Goal: Task Accomplishment & Management: Manage account settings

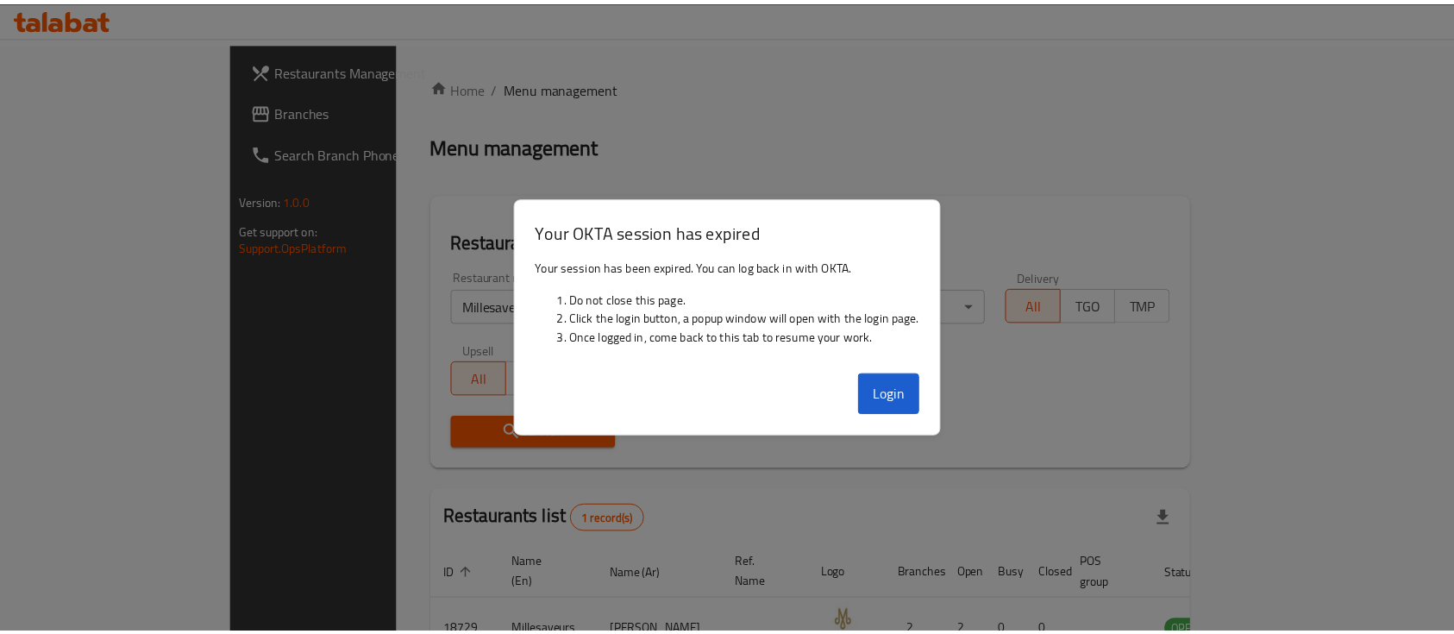
scroll to position [101, 0]
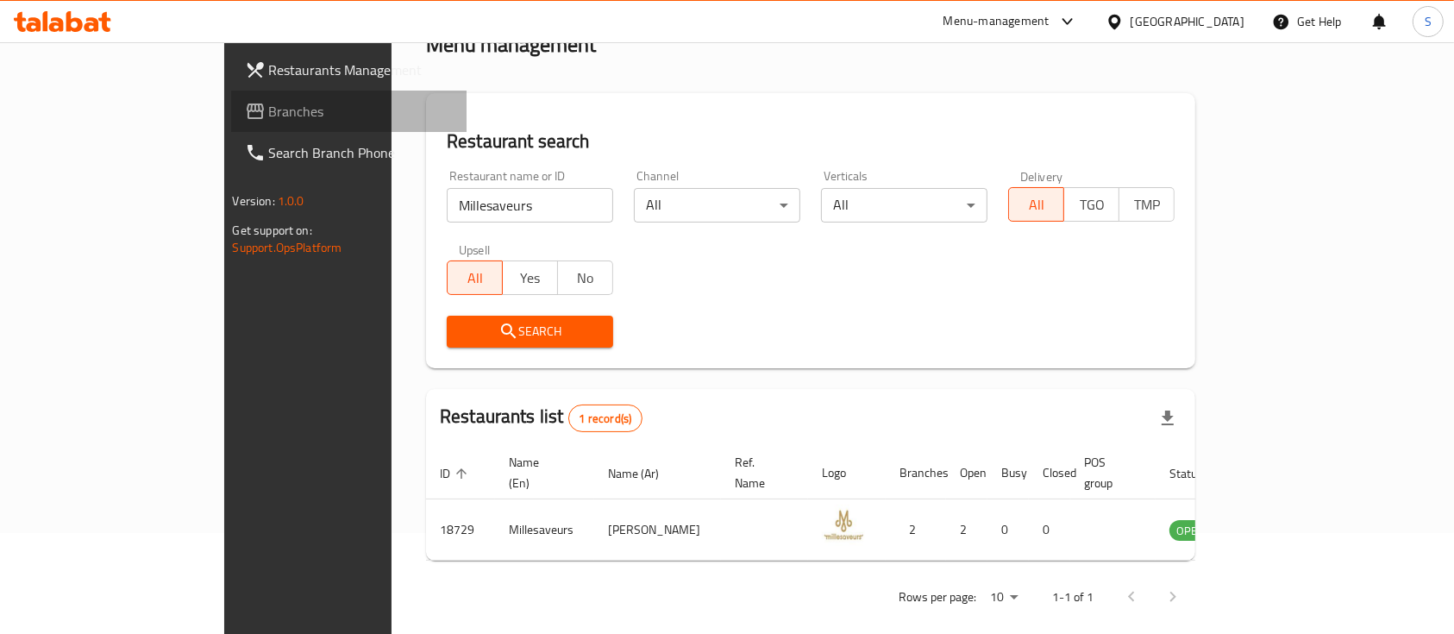
click at [269, 118] on span "Branches" at bounding box center [361, 111] width 185 height 21
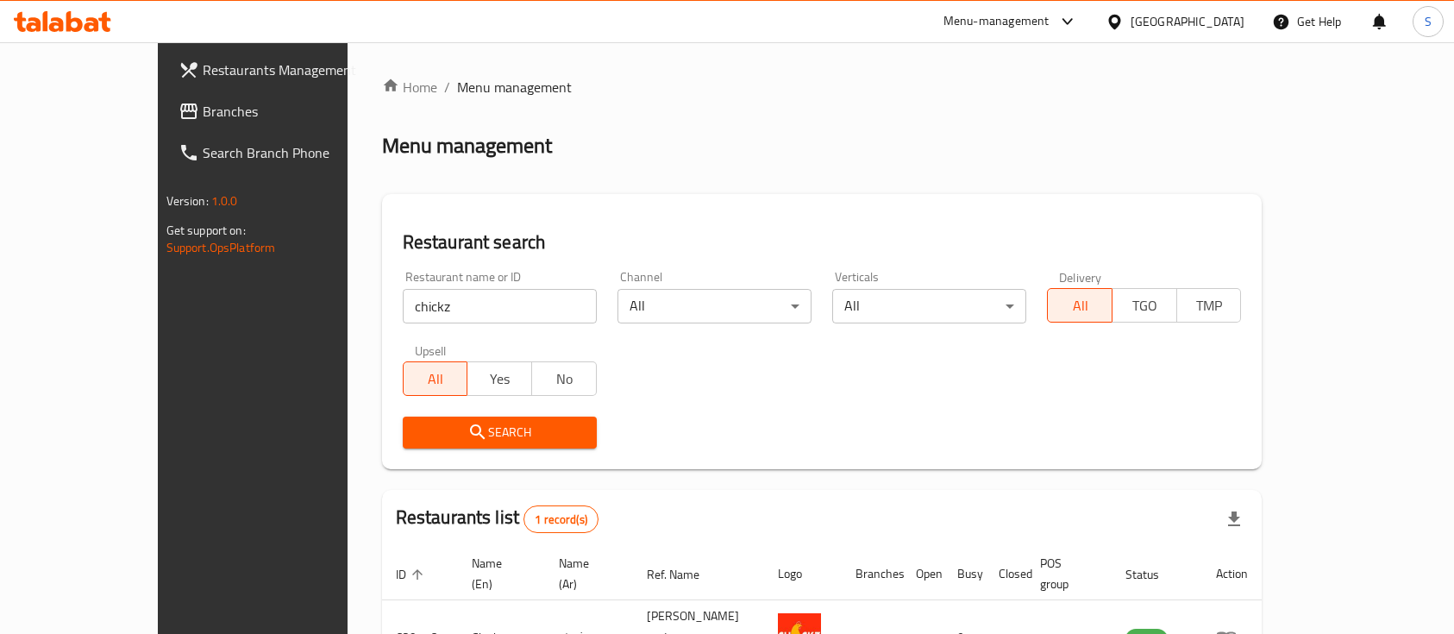
scroll to position [101, 0]
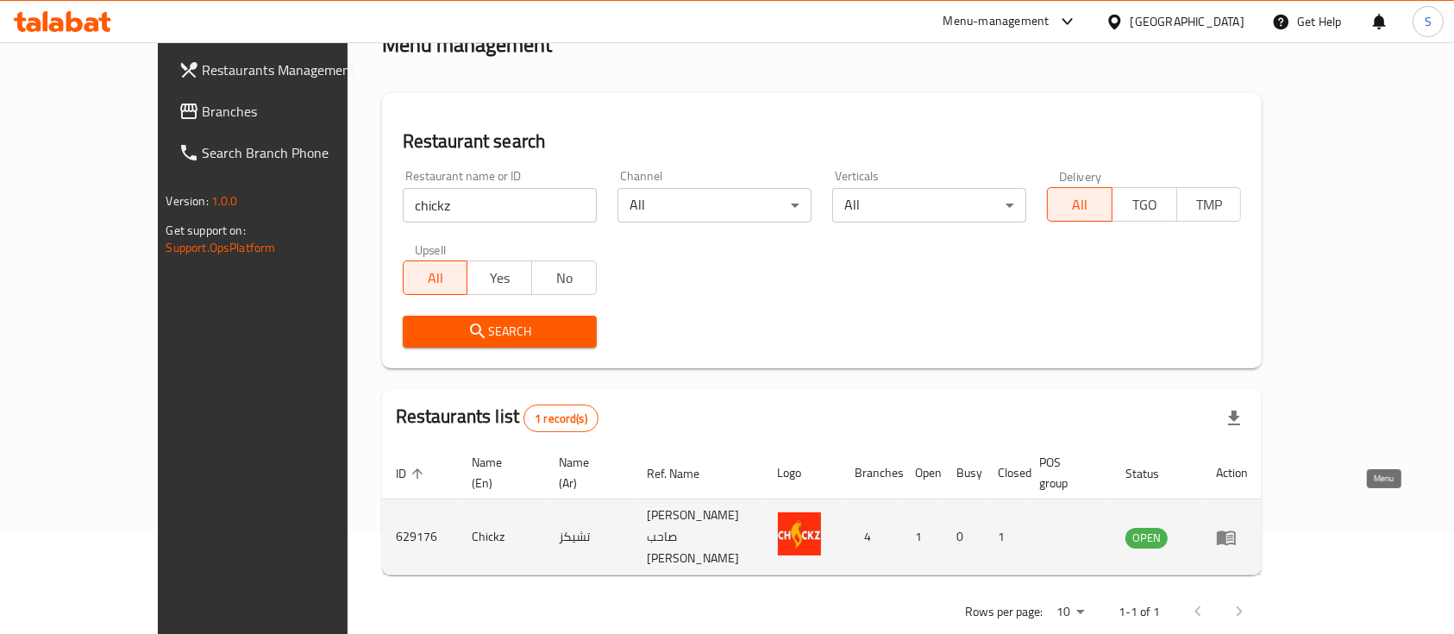
click at [1237, 527] on icon "enhanced table" at bounding box center [1226, 537] width 21 height 21
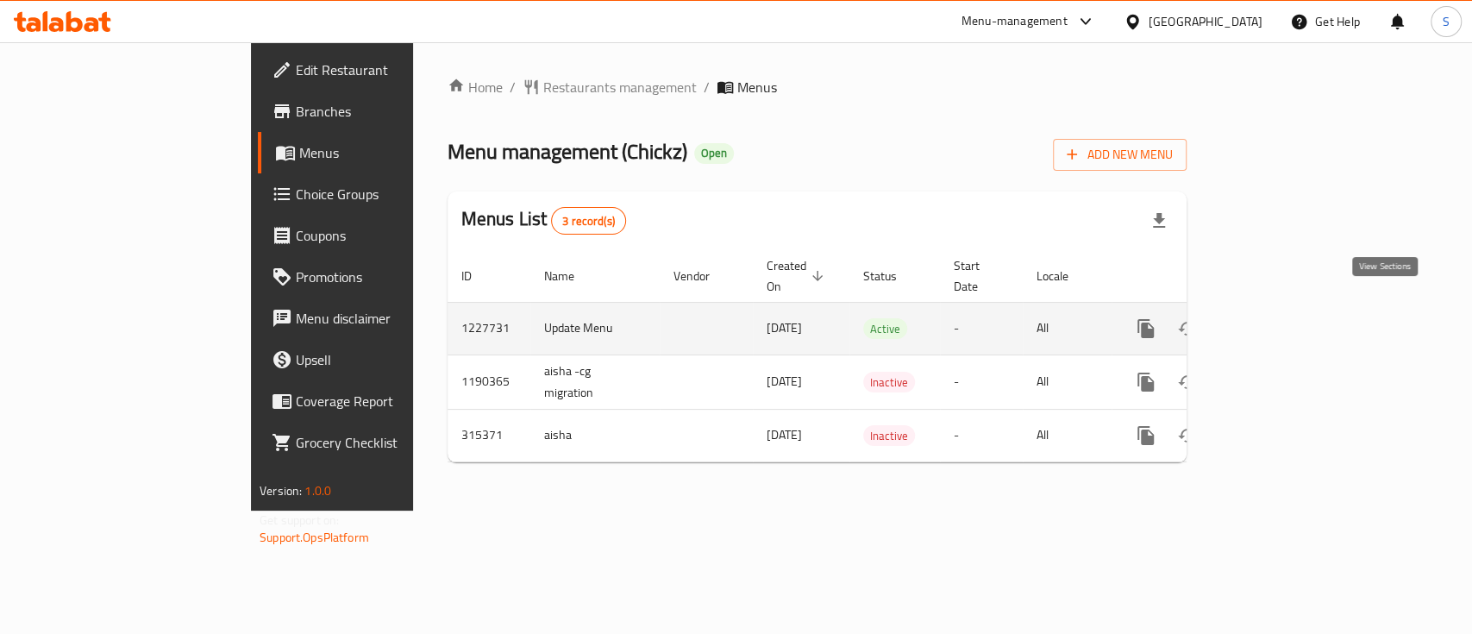
click at [1278, 321] on icon "enhanced table" at bounding box center [1271, 329] width 16 height 16
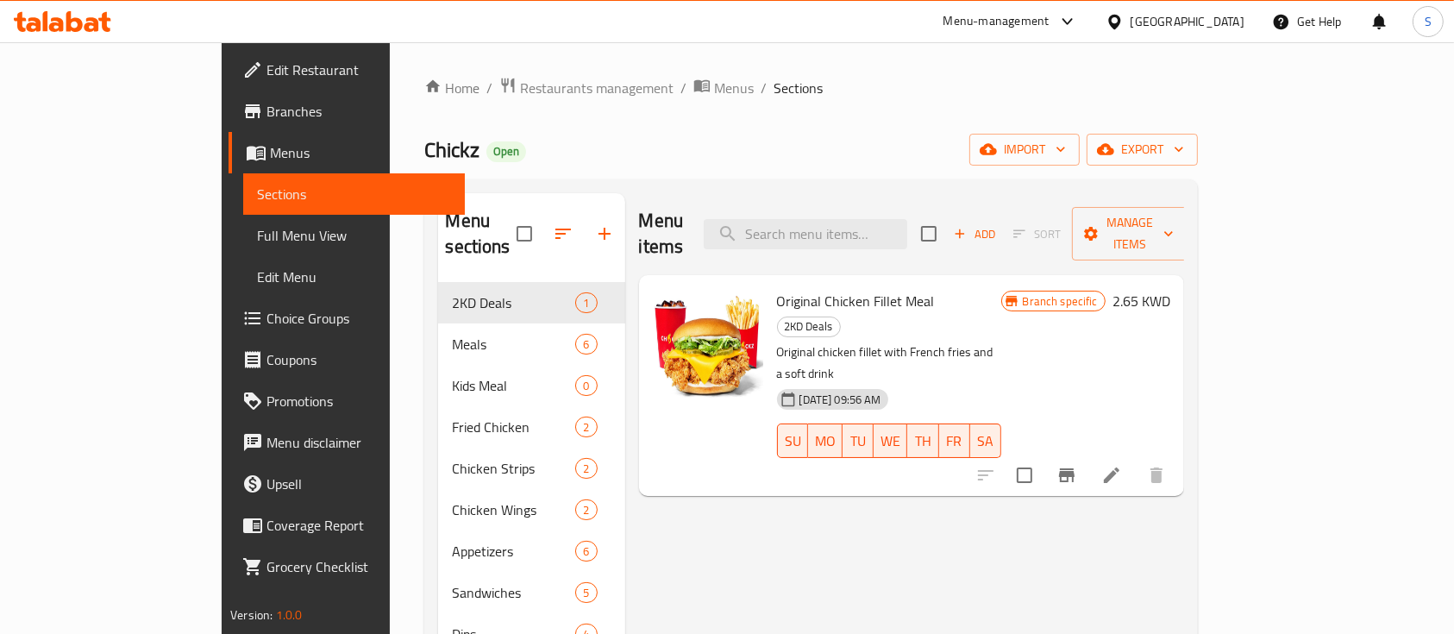
click at [795, 288] on span "Original Chicken Fillet Meal" at bounding box center [856, 301] width 158 height 26
copy h6 "Original Chicken Fillet Meal"
click at [520, 86] on span "Restaurants management" at bounding box center [597, 88] width 154 height 21
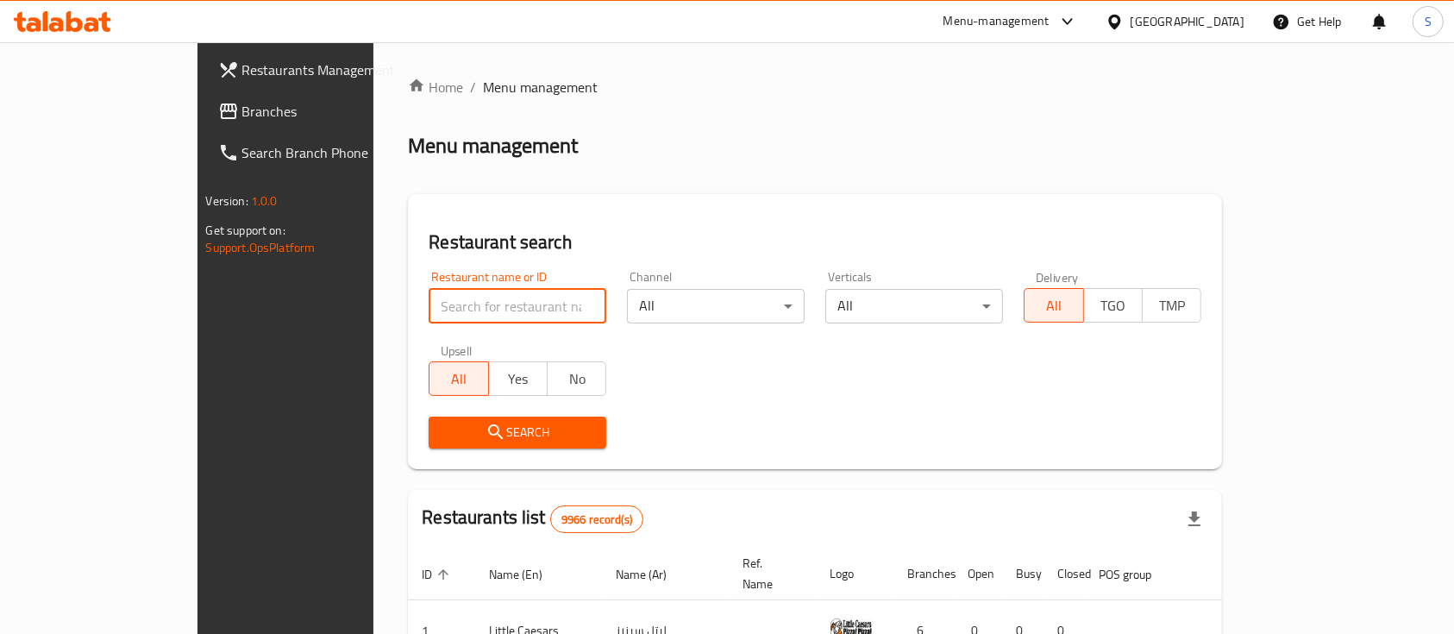
click at [432, 305] on input "search" at bounding box center [518, 306] width 178 height 34
type input "ص"
type input "wugo"
click button "Search" at bounding box center [518, 433] width 178 height 32
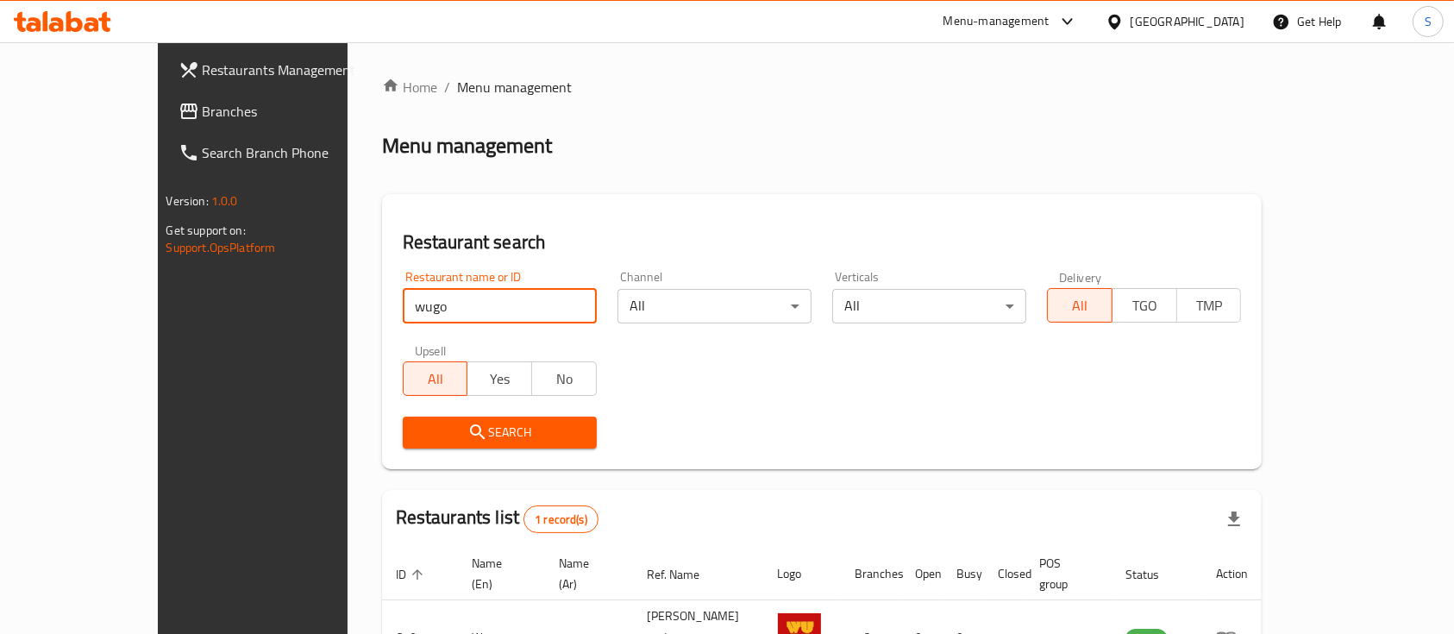
scroll to position [101, 0]
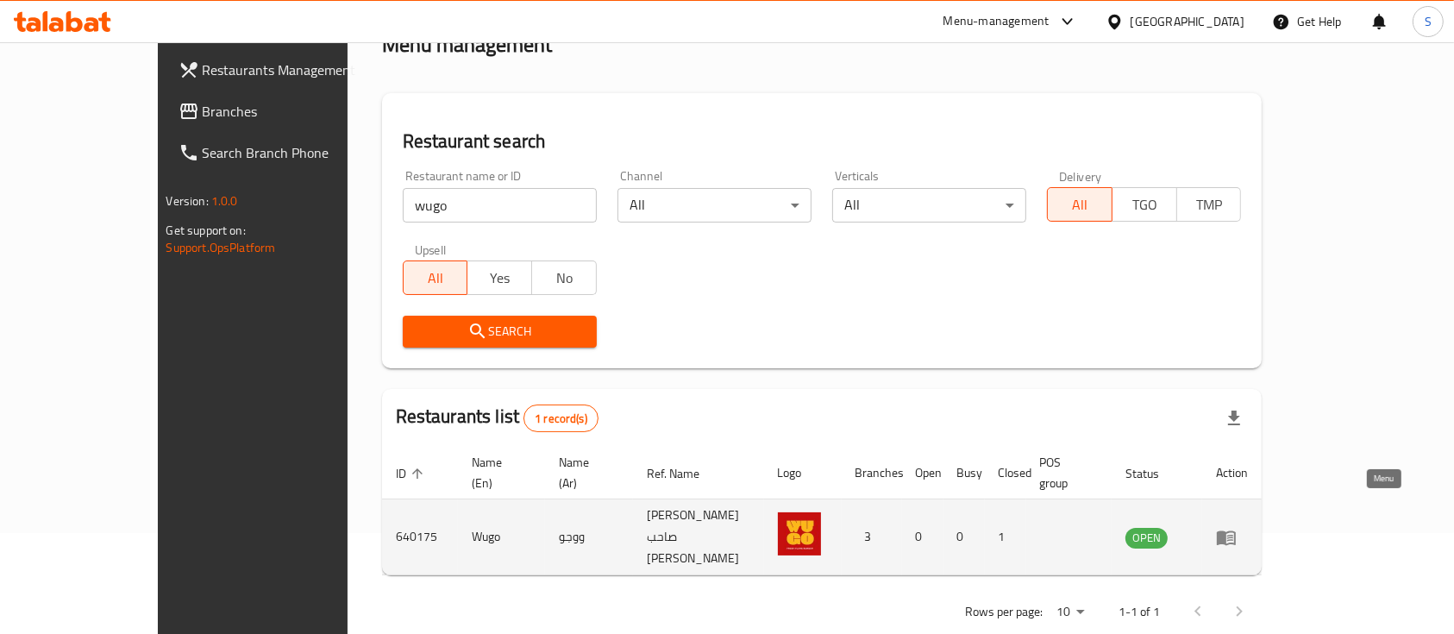
click at [1237, 527] on icon "enhanced table" at bounding box center [1226, 537] width 21 height 21
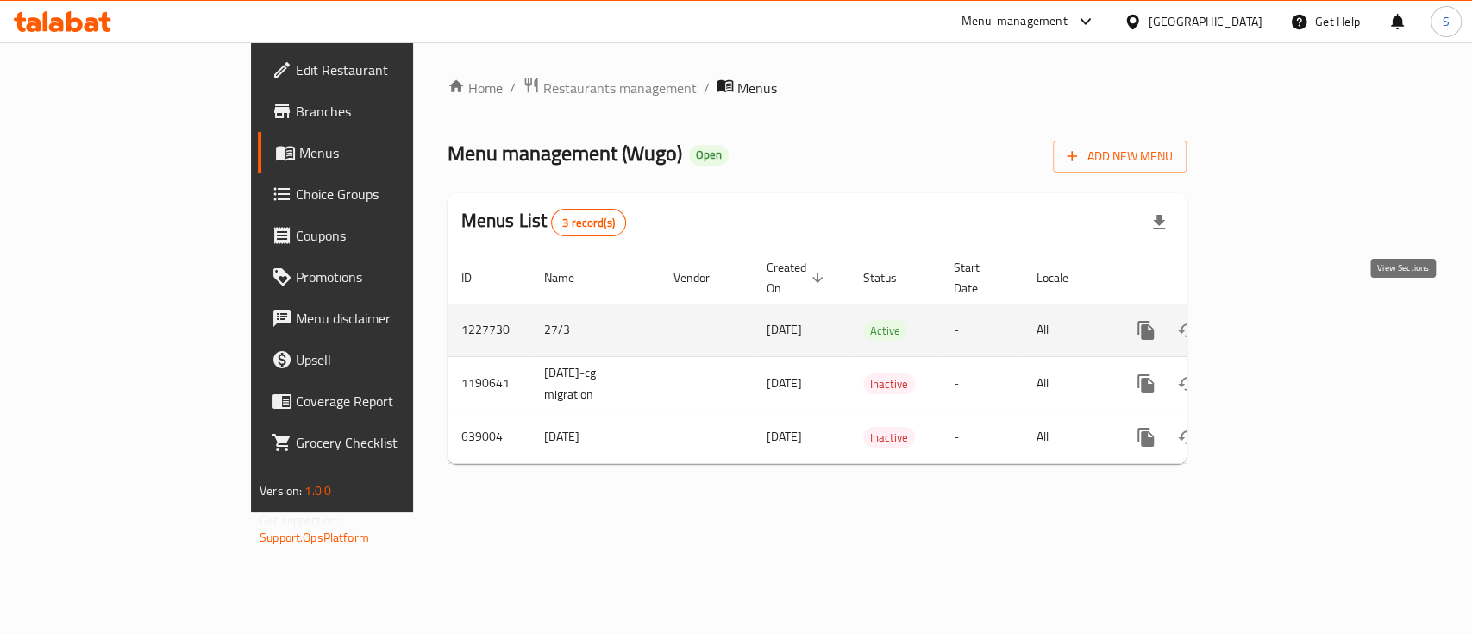
click at [1281, 320] on icon "enhanced table" at bounding box center [1270, 330] width 21 height 21
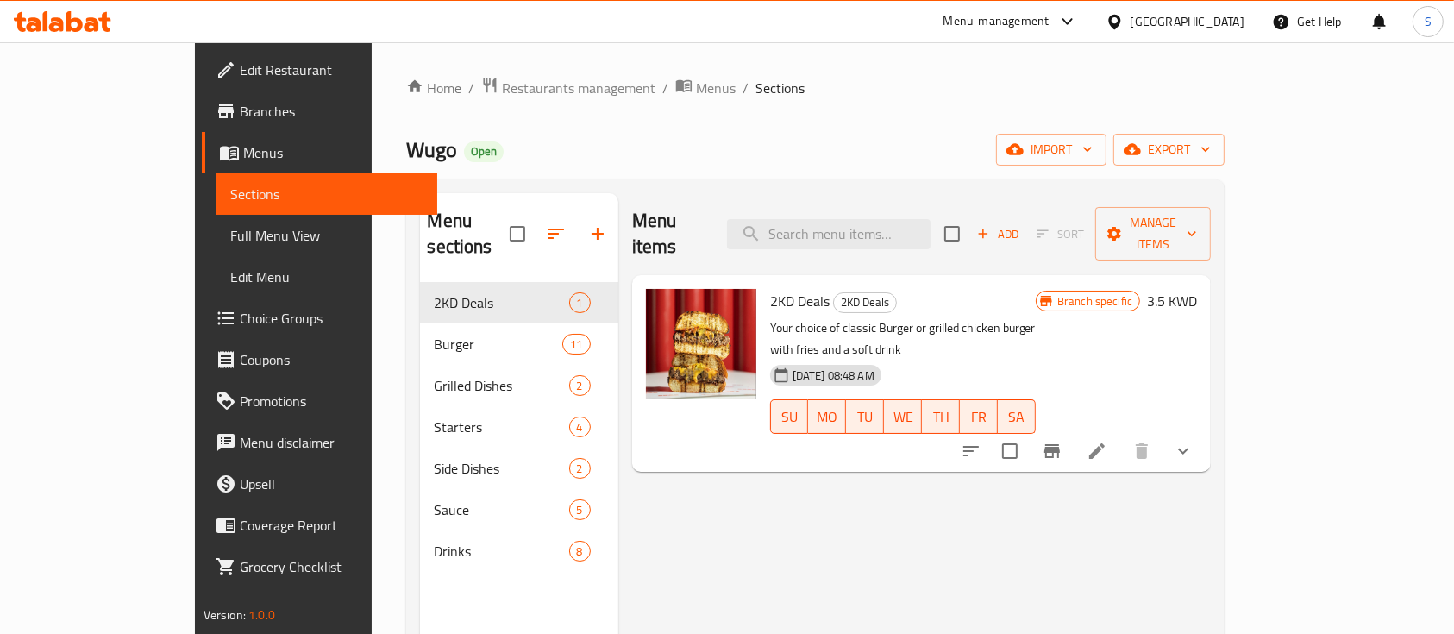
click at [770, 288] on span "2KD Deals" at bounding box center [800, 301] width 60 height 26
copy h6 "2KD Deals"
